Goal: Communication & Community: Answer question/provide support

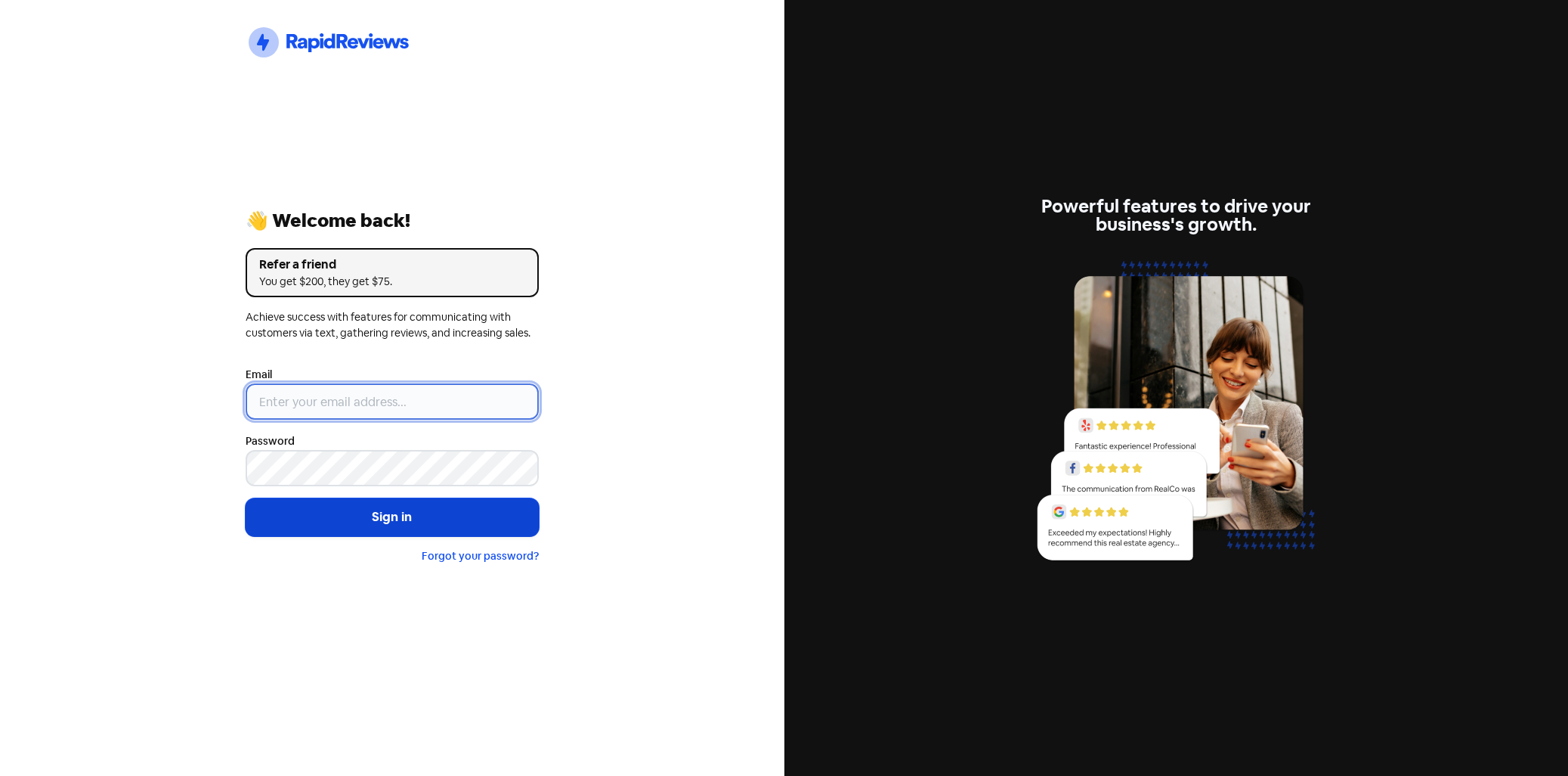
type input "[EMAIL_ADDRESS][DOMAIN_NAME]"
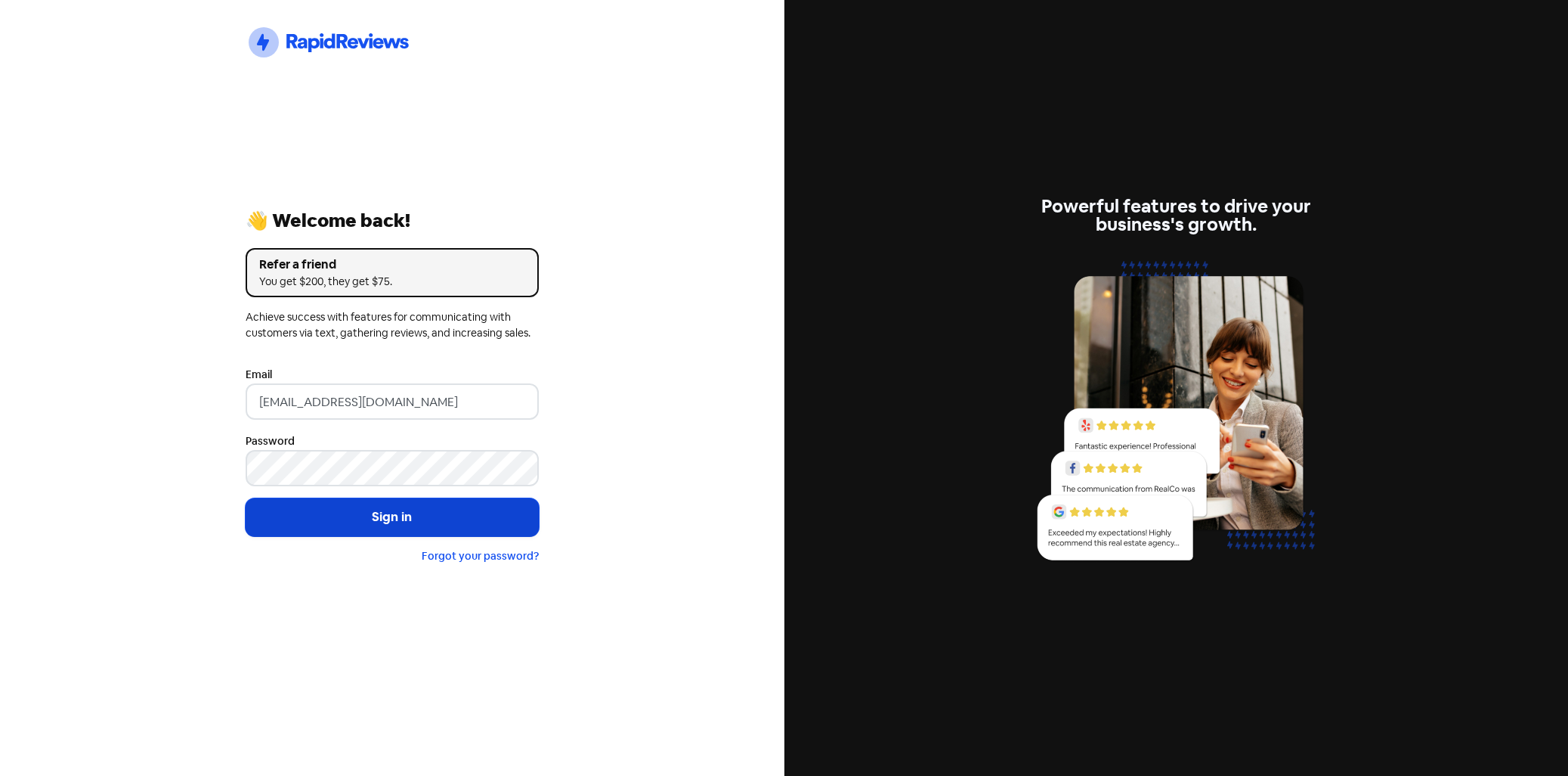
click at [454, 506] on button "Sign in" at bounding box center [392, 517] width 294 height 38
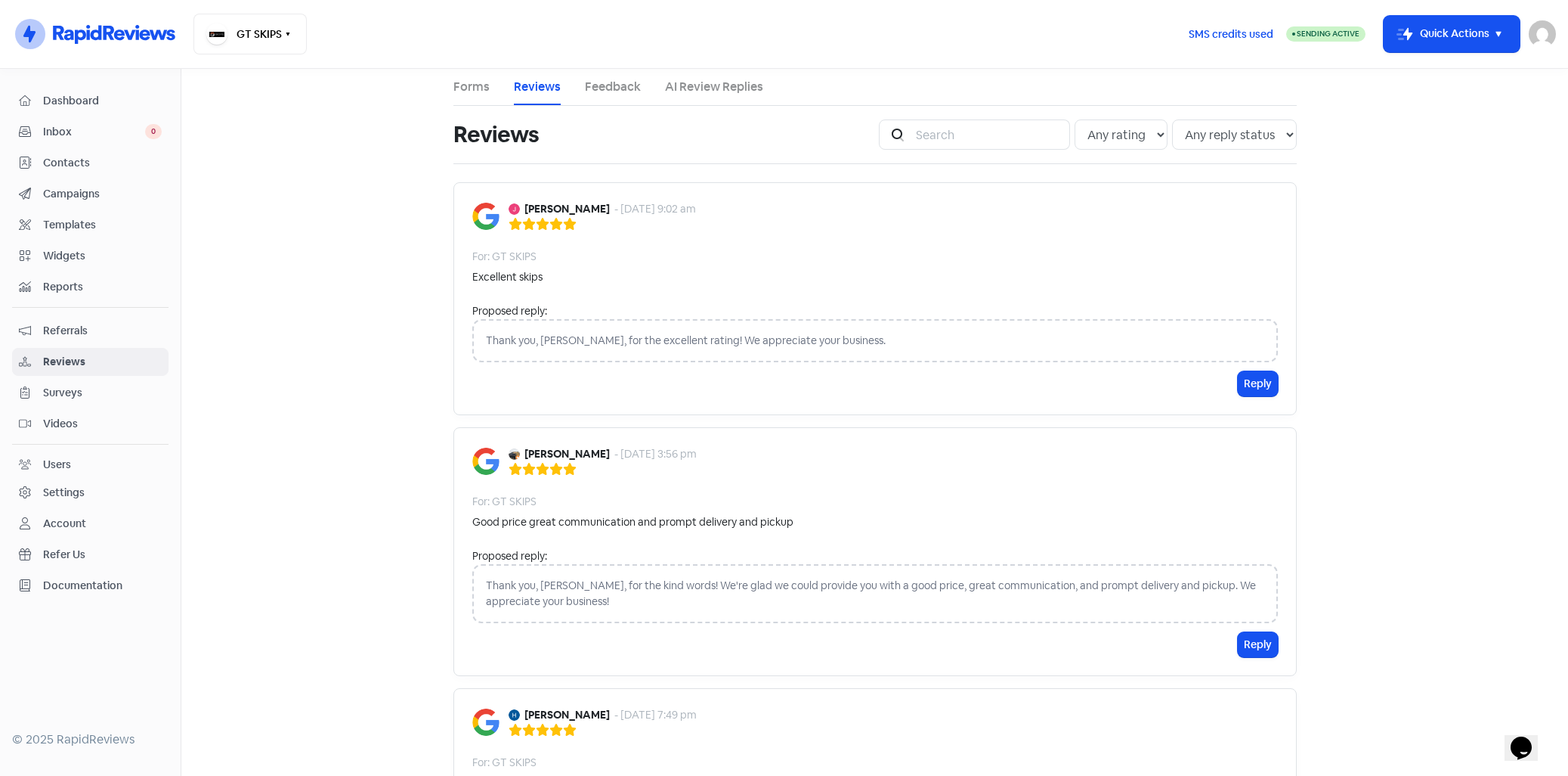
click at [681, 93] on link "AI Review Replies" at bounding box center [714, 87] width 99 height 18
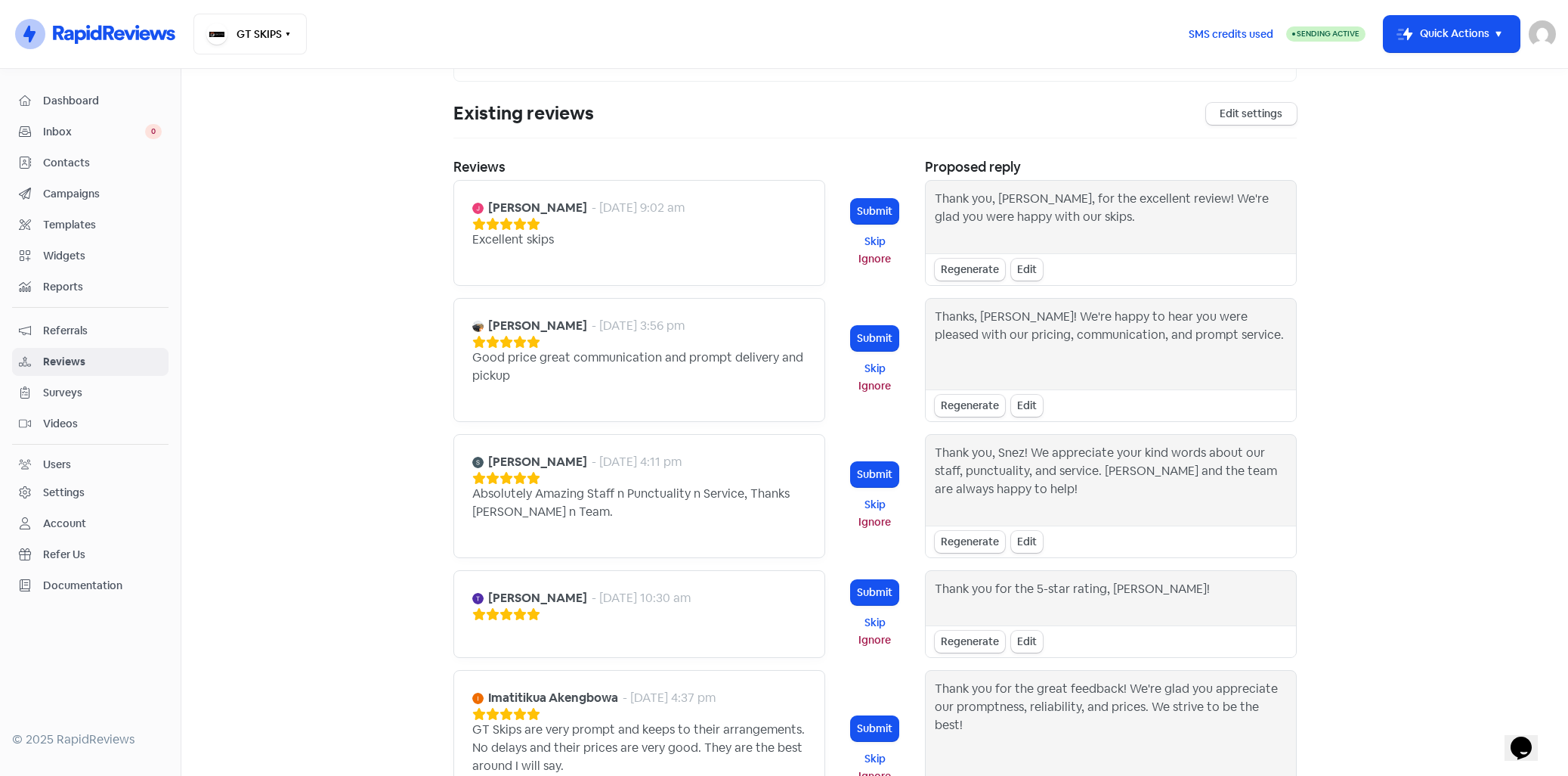
scroll to position [157, 0]
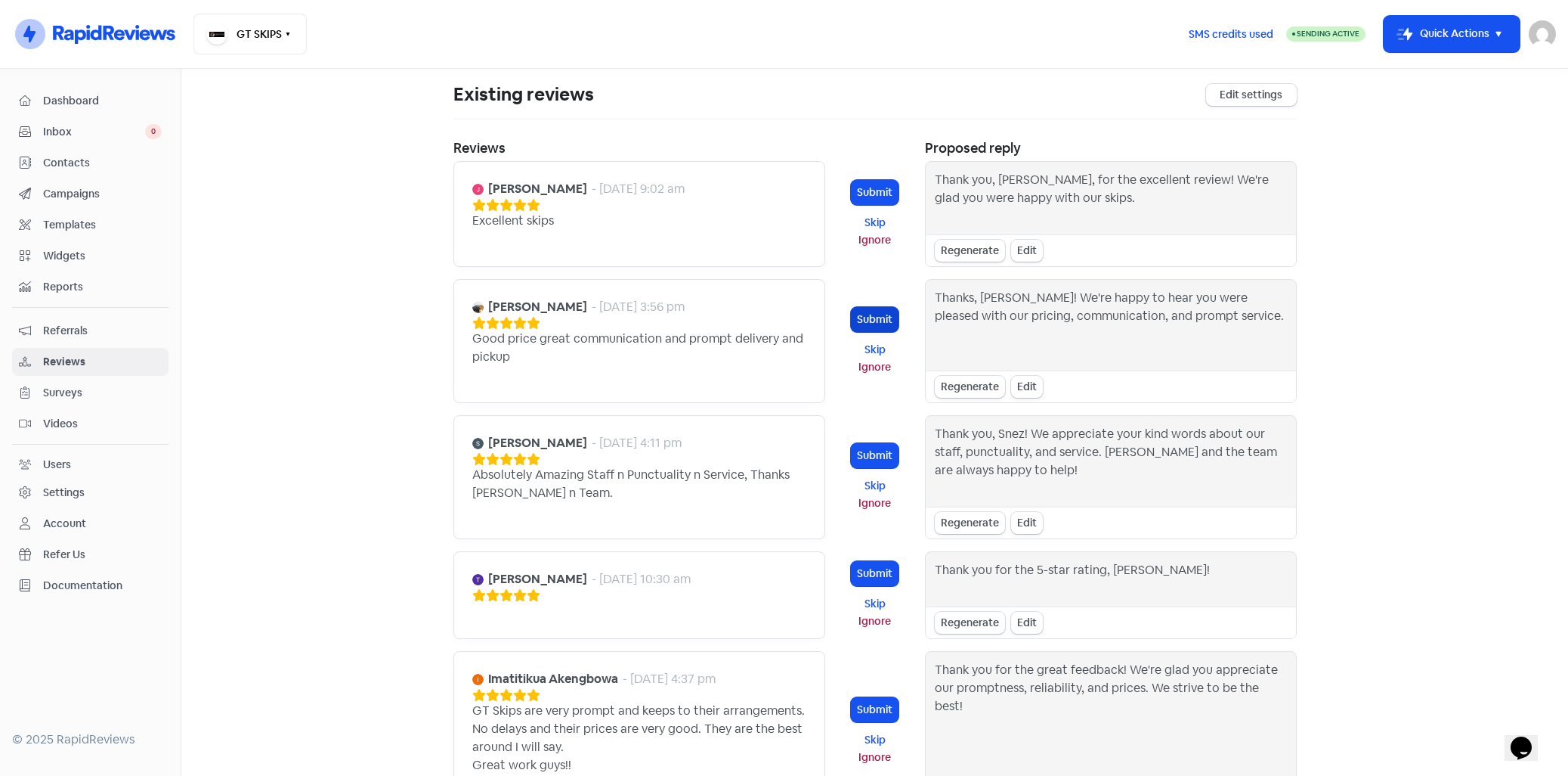
click at [879, 324] on button "Submit" at bounding box center [875, 319] width 48 height 25
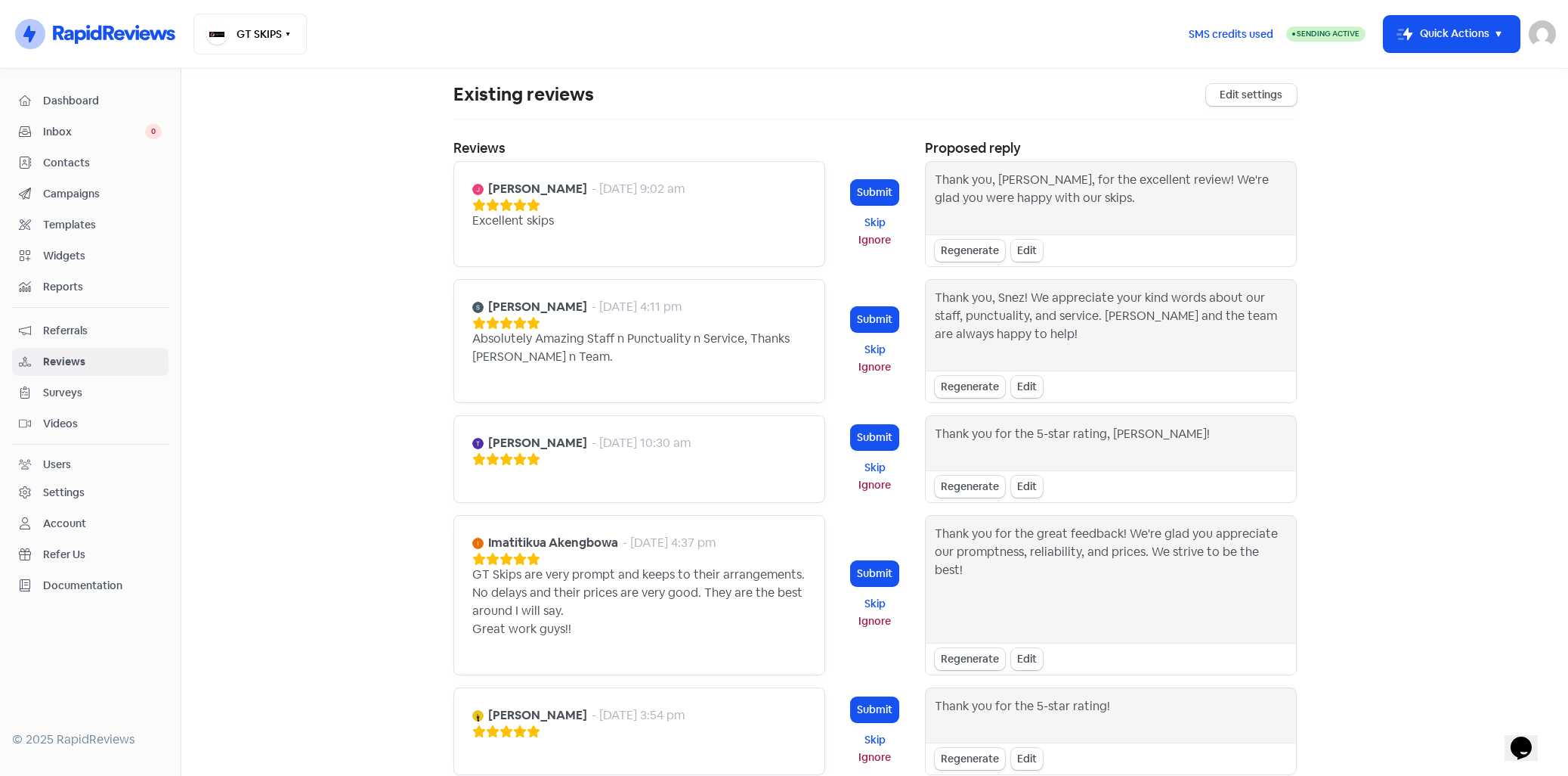
click at [1017, 249] on div "Edit" at bounding box center [1027, 251] width 32 height 22
drag, startPoint x: 1113, startPoint y: 194, endPoint x: 1012, endPoint y: 181, distance: 101.8
click at [1012, 181] on textarea "Thank you, [PERSON_NAME], for the excellent review! We're glad you were happy w…" at bounding box center [1111, 197] width 352 height 52
click at [989, 182] on textarea "Thank you, [PERSON_NAME]!" at bounding box center [1111, 197] width 352 height 52
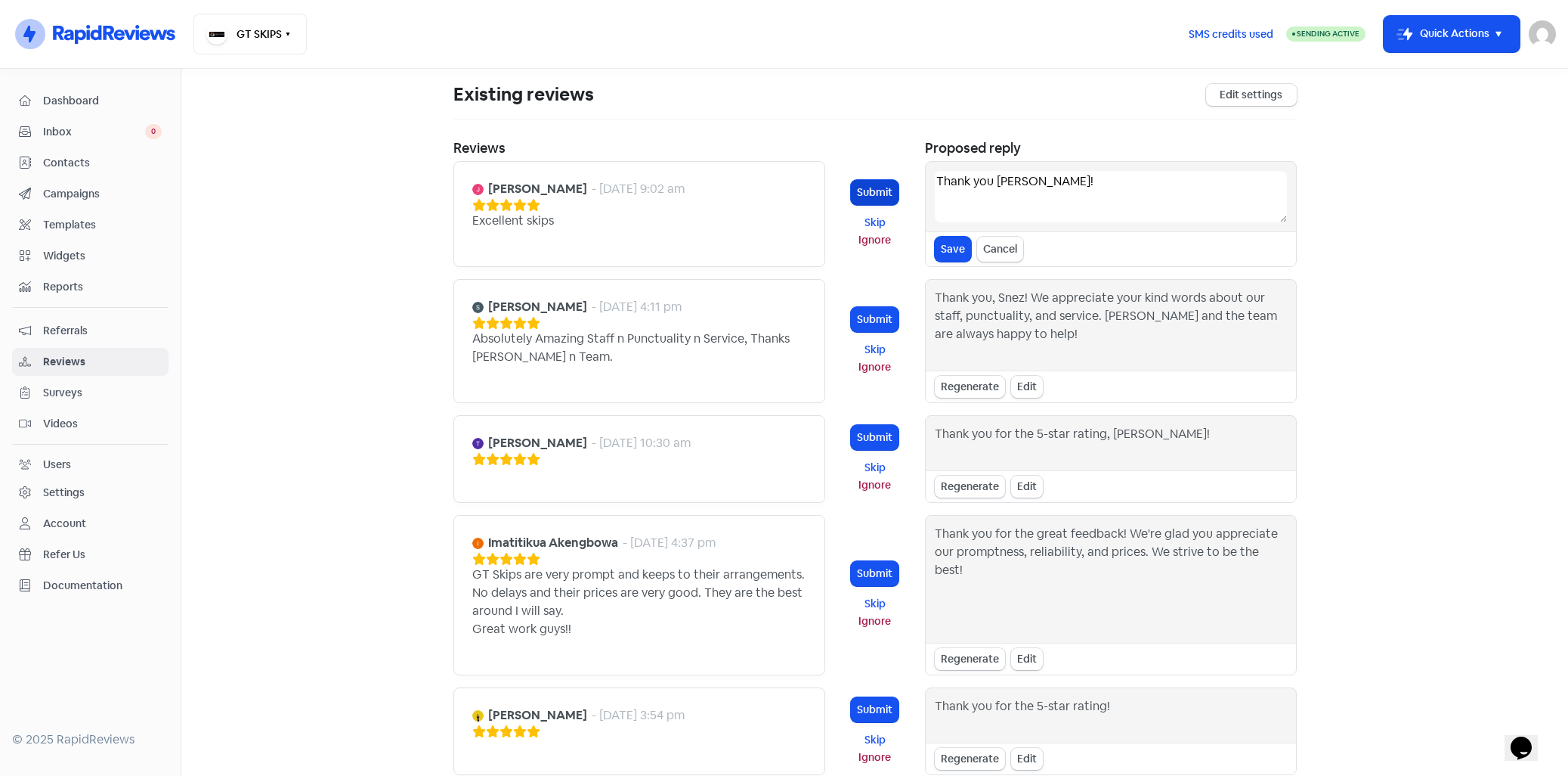
type textarea "Thank you [PERSON_NAME]!"
click at [876, 185] on button "Submit" at bounding box center [875, 192] width 48 height 25
